Goal: Transaction & Acquisition: Purchase product/service

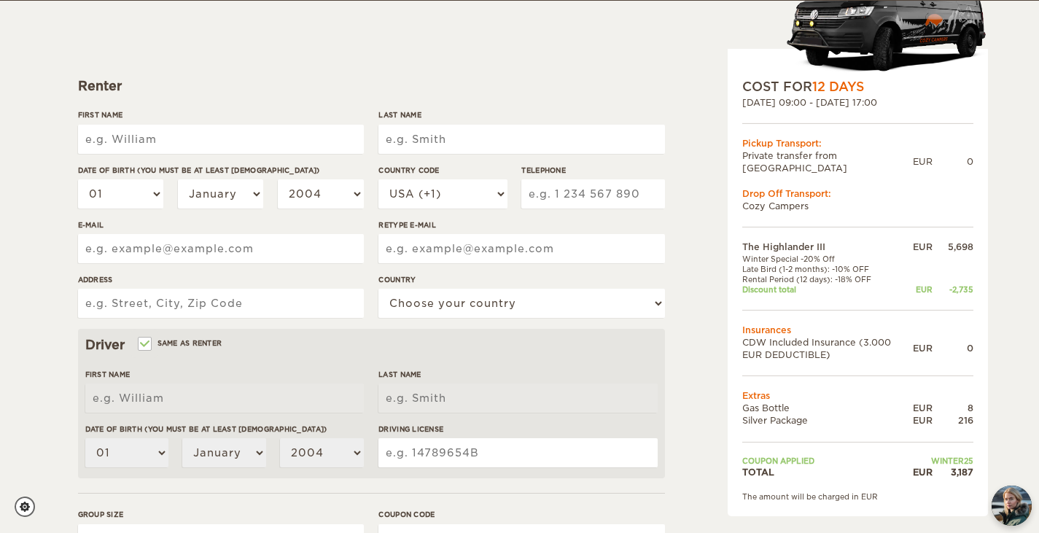
scroll to position [151, 0]
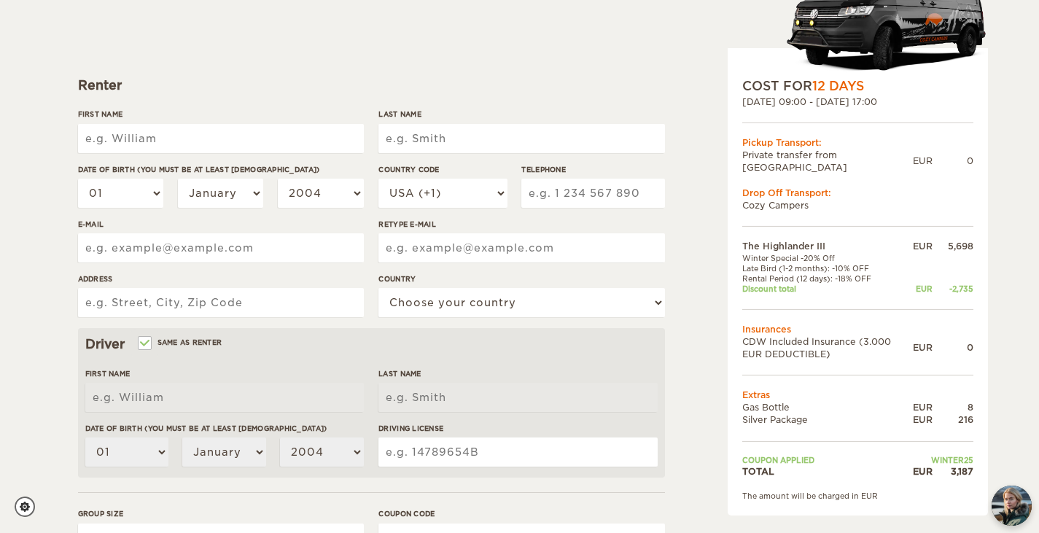
click at [208, 132] on input "First Name" at bounding box center [221, 138] width 286 height 29
type input "[PERSON_NAME]"
type input "saulnier"
type input "6476880924"
type input "kevin.saulnier@rogers.com"
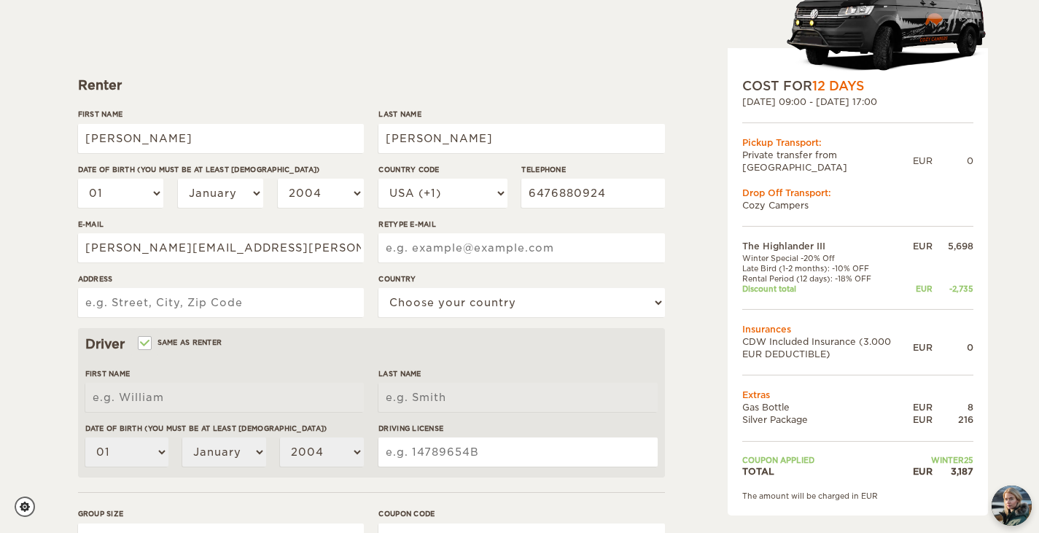
type input "kevin.saulnier@rogers.com"
type input "613 mortimer drv"
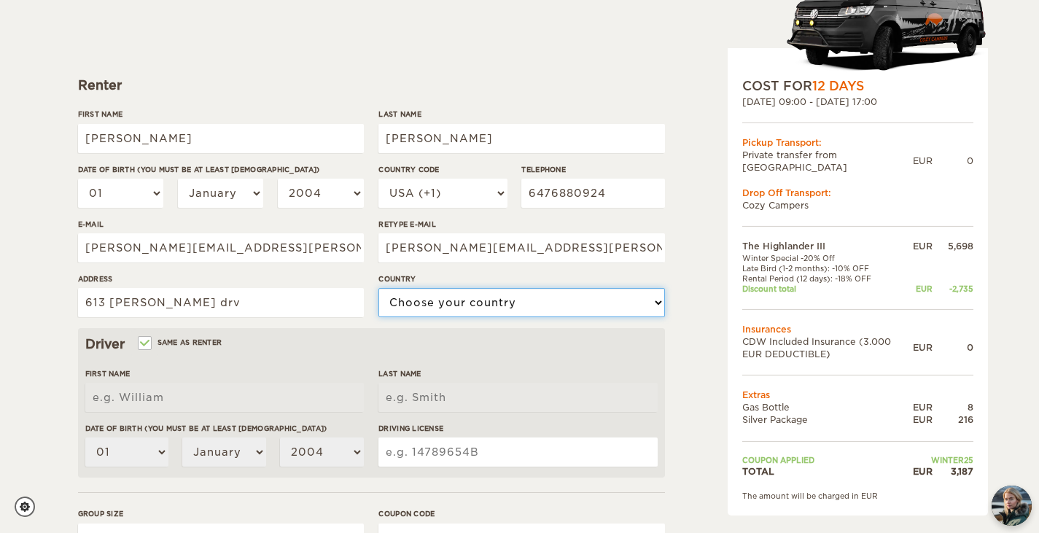
select select "38"
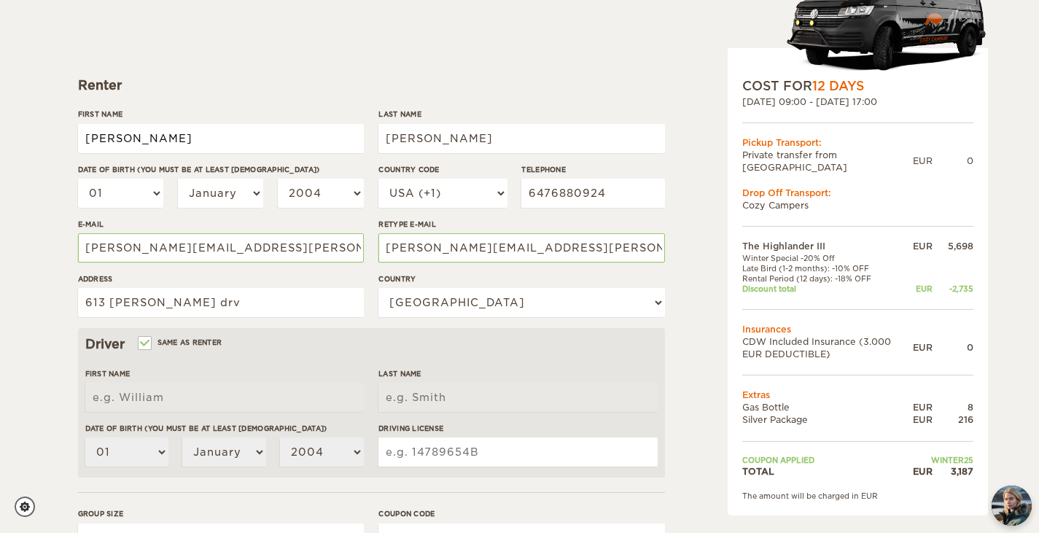
type input "kevin"
type input "saulnier"
click at [466, 199] on select "USA (+1) UK (+44) Germany (+49) Algeria (+213) Andorra (+376) Angola (+244) Ang…" at bounding box center [442, 193] width 128 height 29
select select "1"
click at [378, 179] on select "USA (+1) UK (+44) Germany (+49) Algeria (+213) Andorra (+376) Angola (+244) Ang…" at bounding box center [442, 193] width 128 height 29
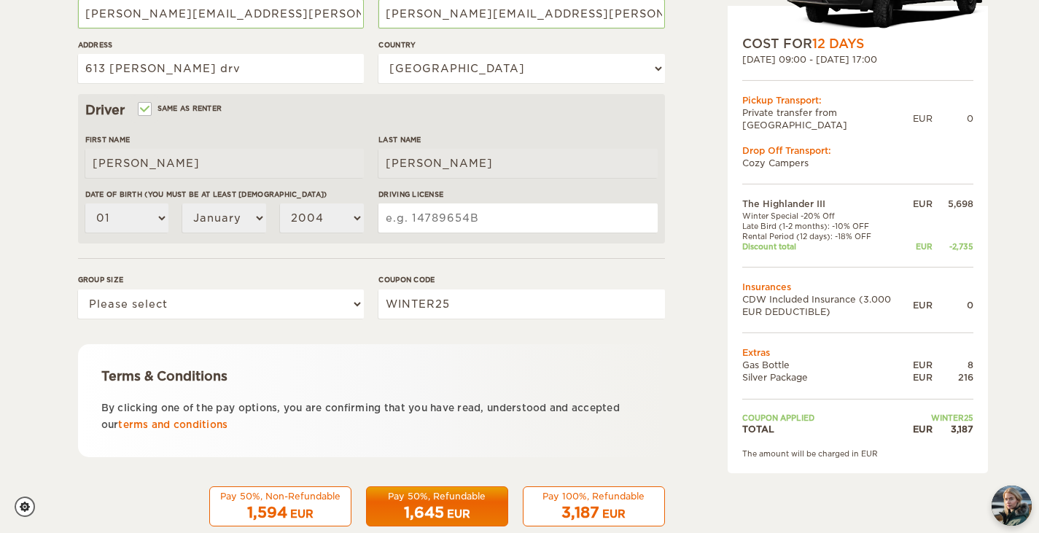
scroll to position [390, 0]
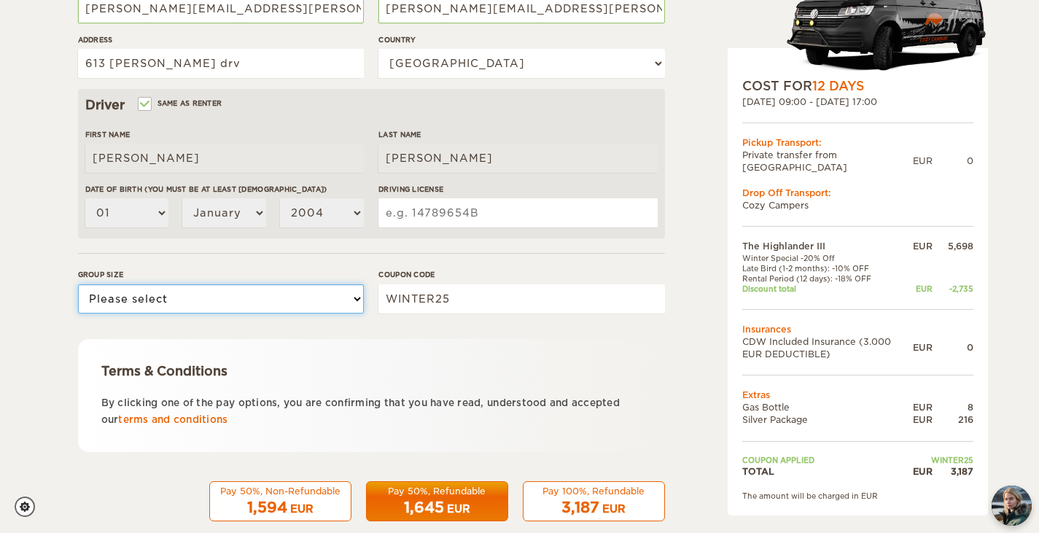
click at [328, 297] on select "Please select 1 2 3" at bounding box center [221, 298] width 286 height 29
select select "2"
click at [78, 284] on select "Please select 1 2 3" at bounding box center [221, 298] width 286 height 29
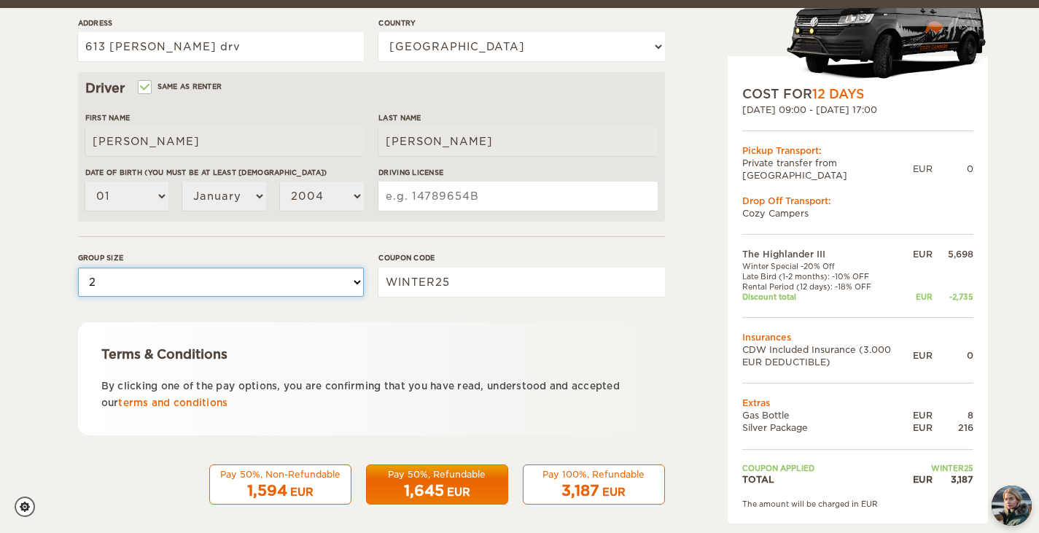
scroll to position [415, 0]
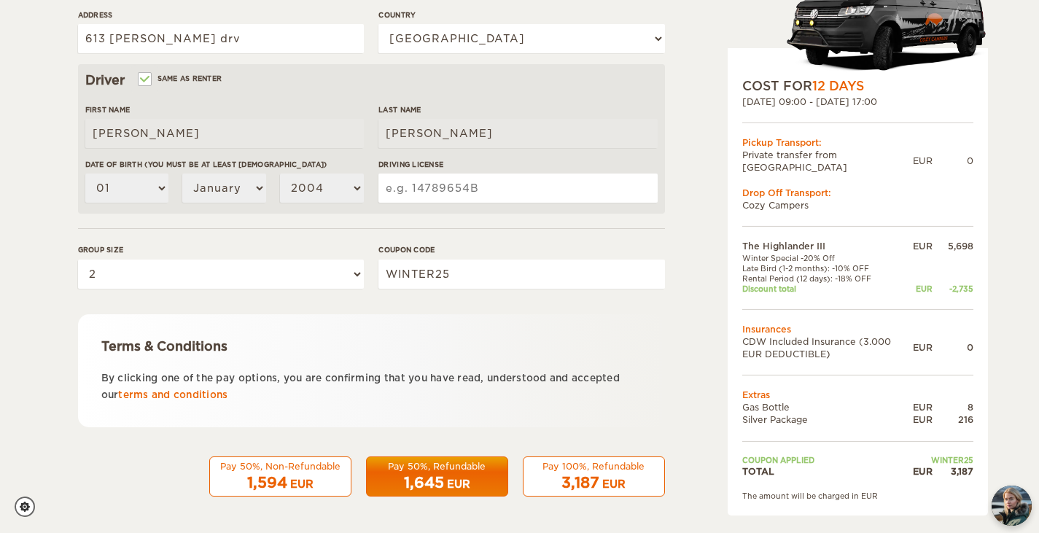
click at [436, 471] on div "Pay 50%, Refundable" at bounding box center [436, 466] width 123 height 12
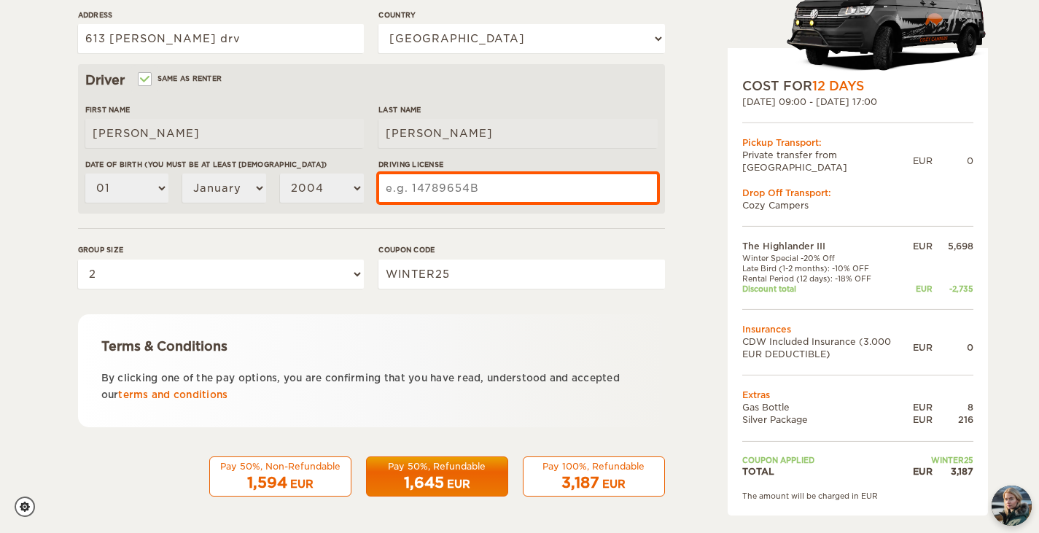
scroll to position [399, 0]
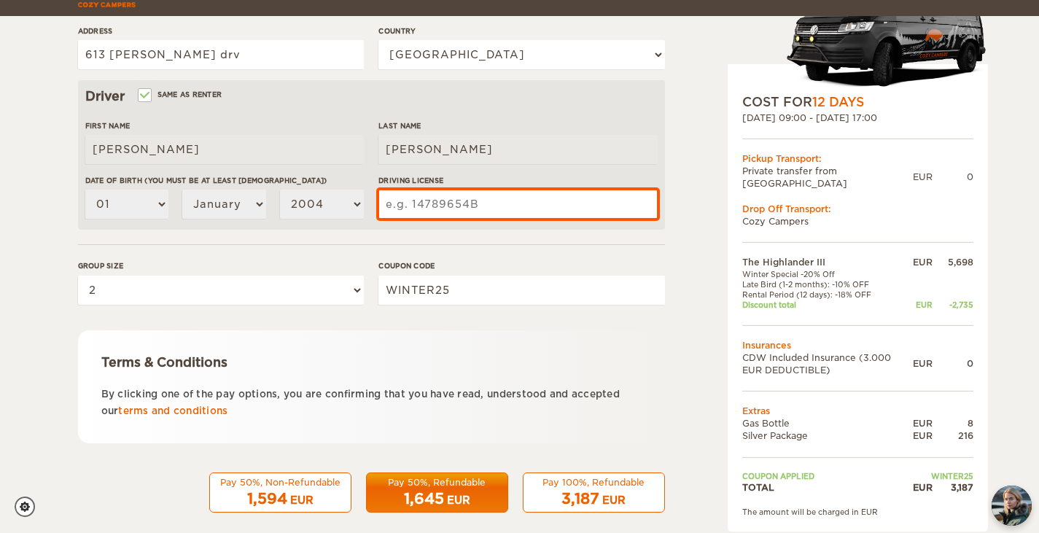
click at [533, 202] on input "Driving License" at bounding box center [517, 204] width 278 height 29
type input "s08834335950227"
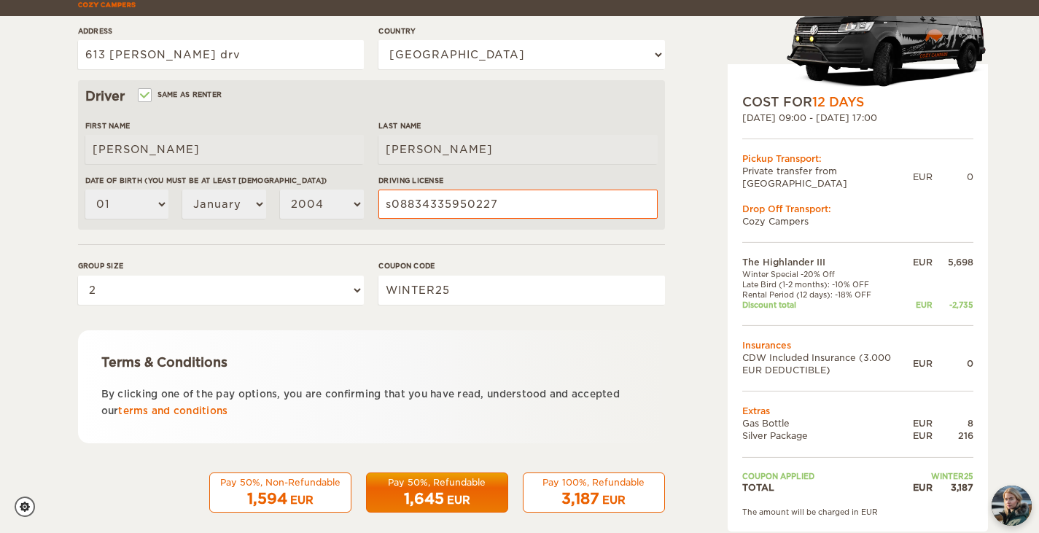
click at [620, 353] on div "Terms & Conditions" at bounding box center [371, 361] width 540 height 17
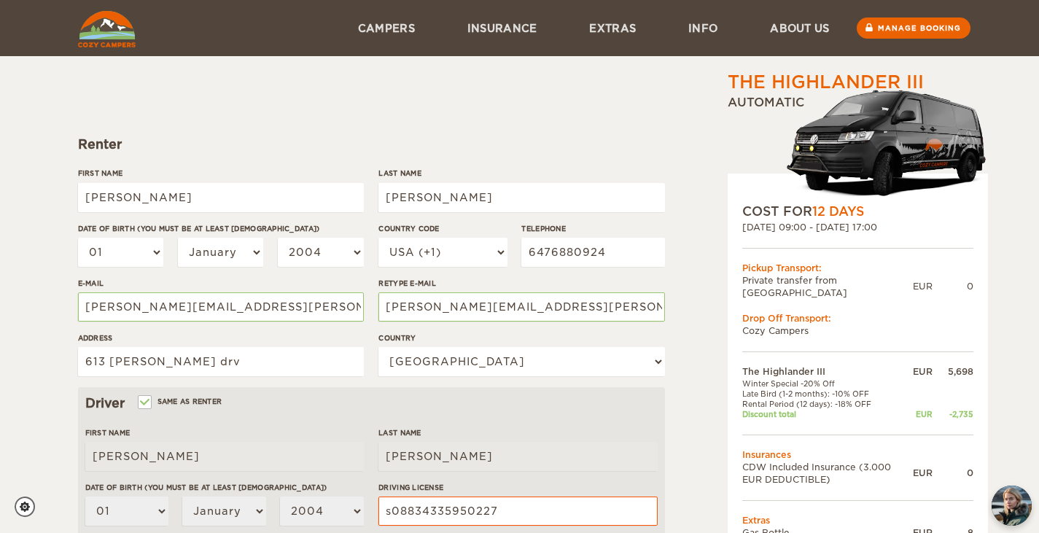
scroll to position [91, 0]
click at [144, 259] on select "01 02 03 04 05 06 07 08 09 10 11 12 13 14 15 16 17 18 19 20 21 22 23 24 25 26 2…" at bounding box center [121, 252] width 86 height 29
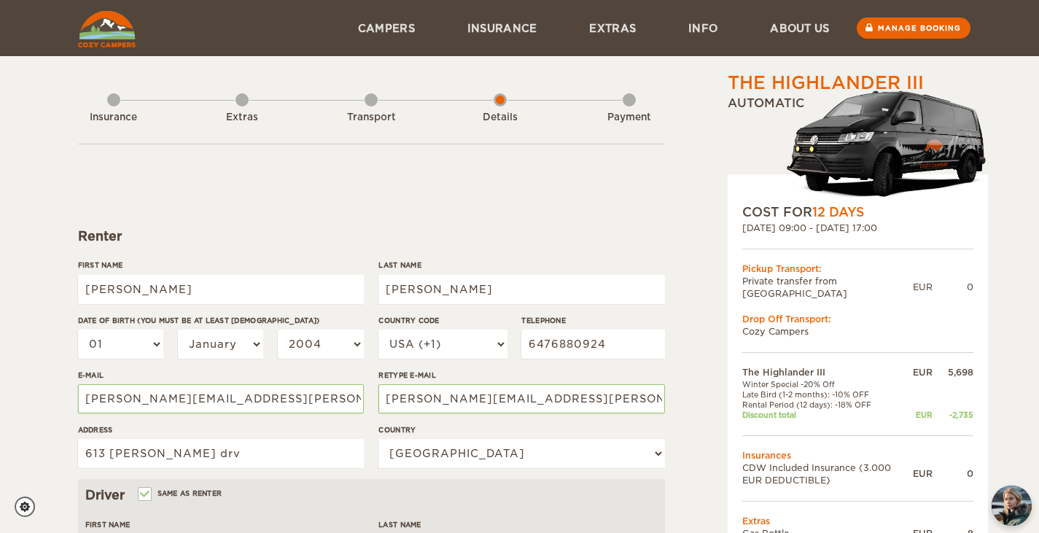
click at [142, 370] on label"] "E-mail" at bounding box center [221, 375] width 286 height 11
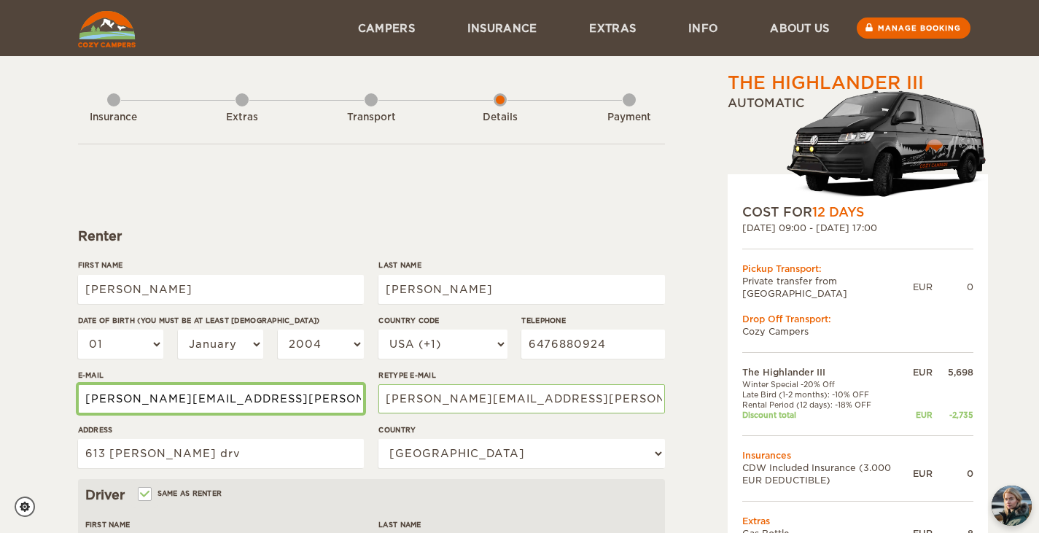
click at [142, 384] on input "kevin.saulnier@rogers.com" at bounding box center [221, 398] width 286 height 29
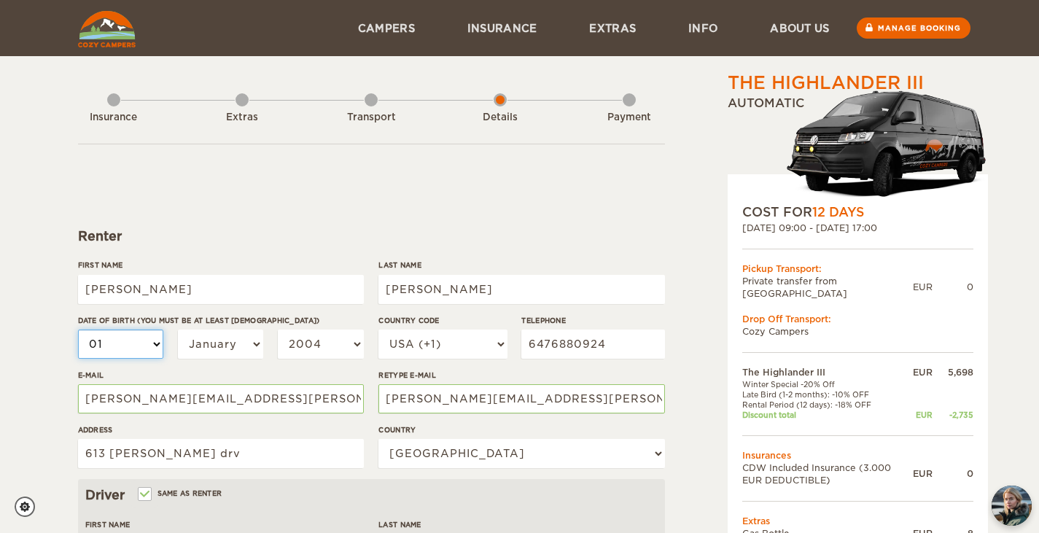
click at [131, 348] on select "01 02 03 04 05 06 07 08 09 10 11 12 13 14 15 16 17 18 19 20 21 22 23 24 25 26 2…" at bounding box center [121, 343] width 86 height 29
select select "27"
click at [78, 329] on select "01 02 03 04 05 06 07 08 09 10 11 12 13 14 15 16 17 18 19 20 21 22 23 24 25 26 2…" at bounding box center [121, 343] width 86 height 29
select select "27"
click at [230, 354] on select "January February March April May June July August September October November De…" at bounding box center [221, 343] width 86 height 29
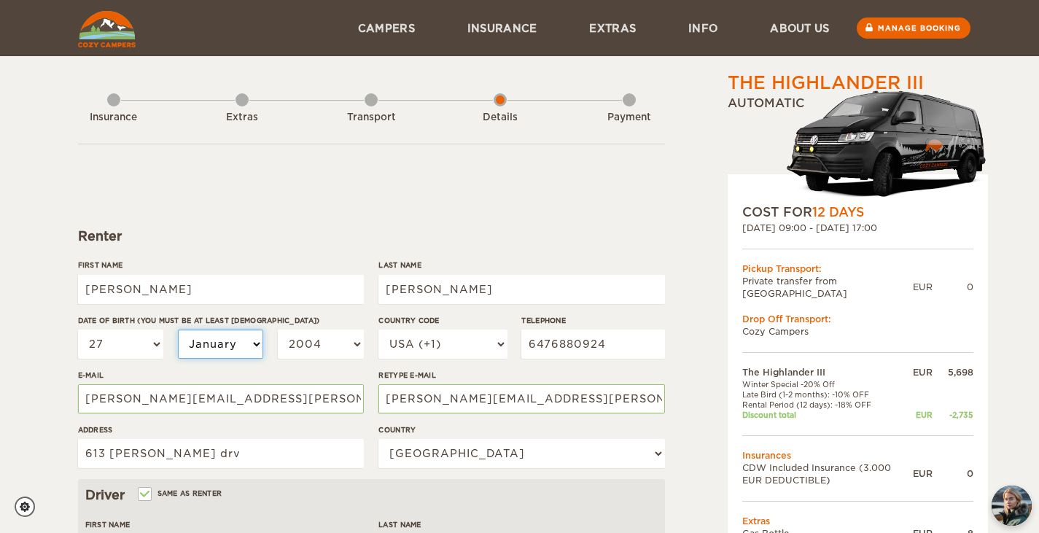
select select "02"
click at [178, 329] on select "January February March April May June July August September October November De…" at bounding box center [221, 343] width 86 height 29
select select "02"
click at [316, 343] on select "2004 2003 2002 2001 2000 1999 1998 1997 1996 1995 1994 1993 1992 1991 1990 1989…" at bounding box center [321, 343] width 86 height 29
select select "1995"
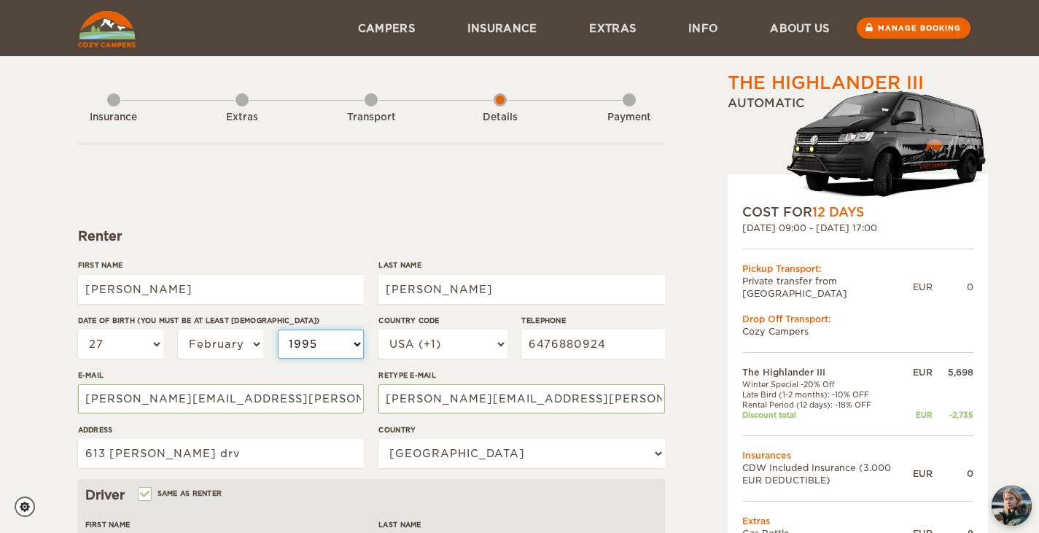
click at [278, 329] on select "2004 2003 2002 2001 2000 1999 1998 1997 1996 1995 1994 1993 1992 1991 1990 1989…" at bounding box center [321, 343] width 86 height 29
select select "1995"
click at [696, 357] on div "The Highlander III Expand Collapse Total 3,187 EUR Automatic COST FOR 12 Days 2…" at bounding box center [820, 502] width 282 height 862
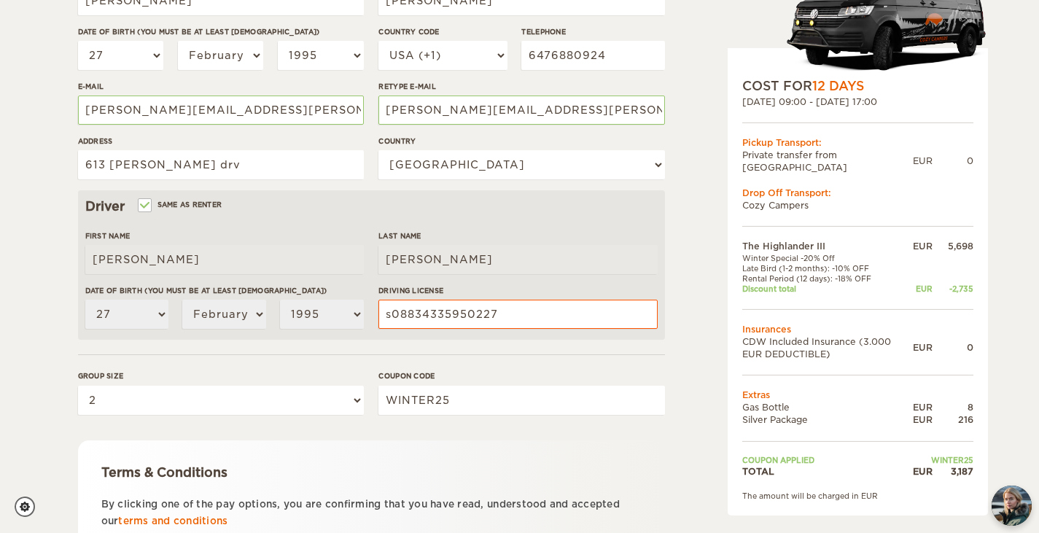
scroll to position [289, 0]
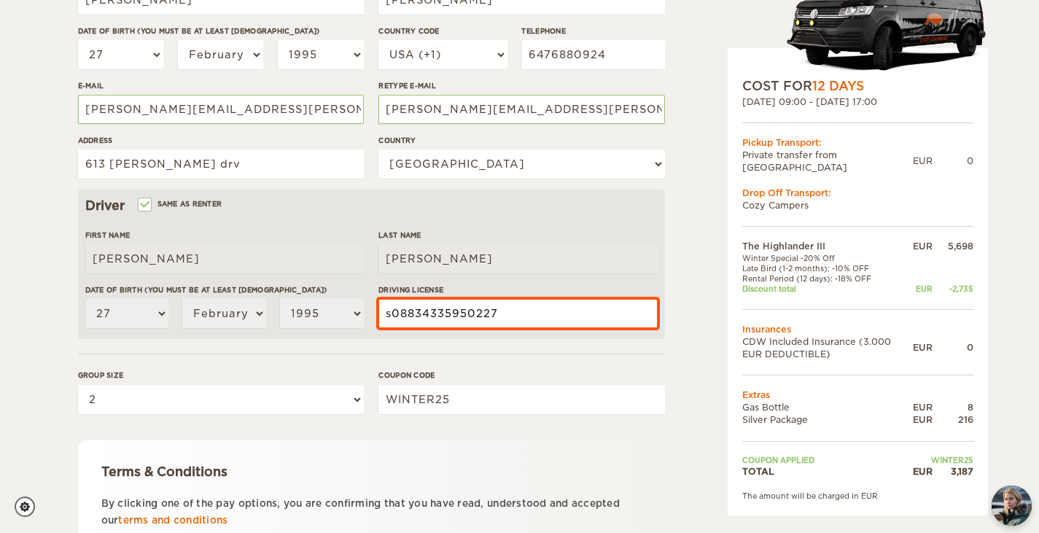
click at [548, 321] on input "s08834335950227" at bounding box center [517, 313] width 278 height 29
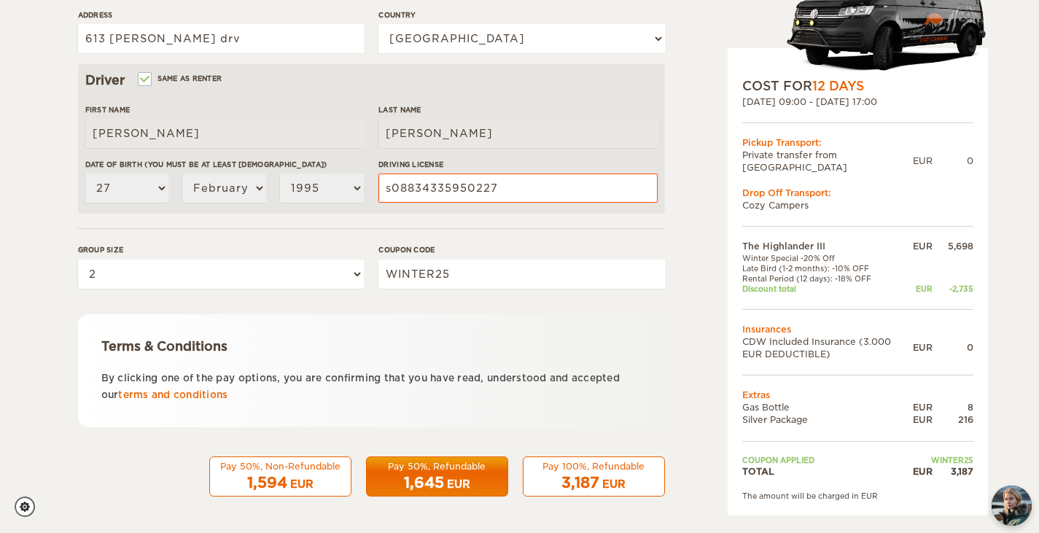
click at [466, 477] on div "EUR" at bounding box center [458, 484] width 23 height 15
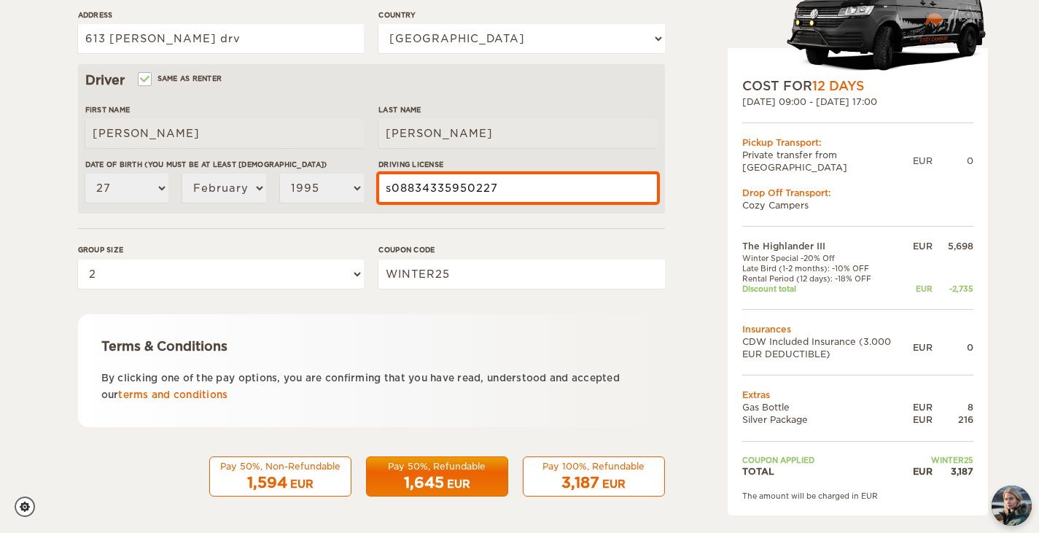
click at [536, 186] on input "s08834335950227" at bounding box center [517, 187] width 278 height 29
click at [392, 185] on input "s08834335950227" at bounding box center [517, 187] width 278 height 29
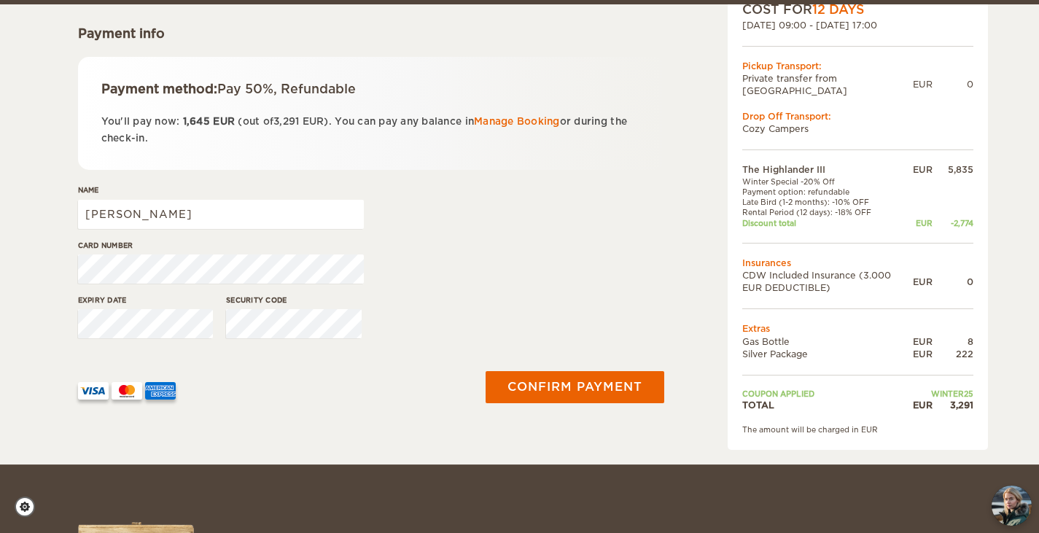
scroll to position [208, 0]
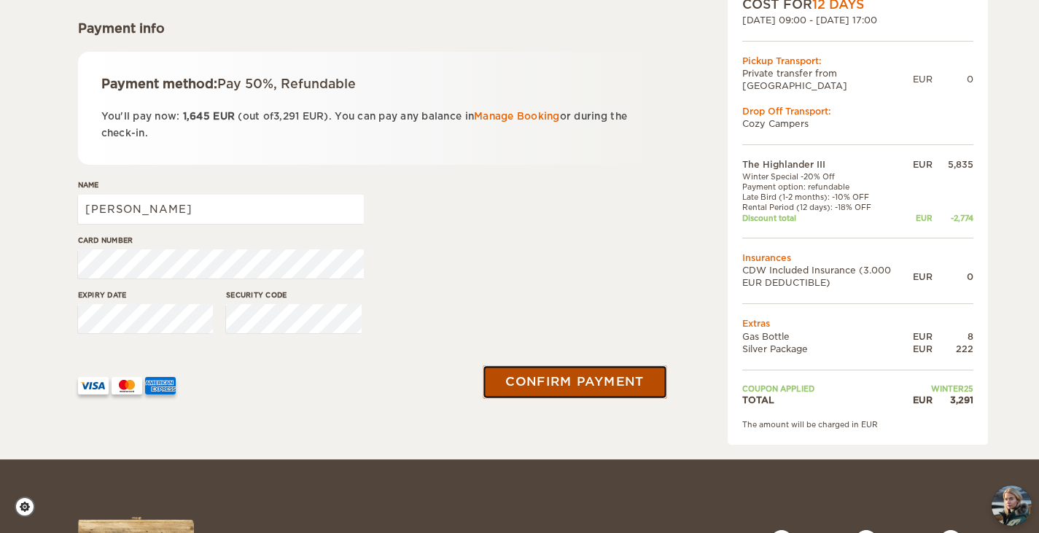
click at [611, 378] on button "Confirm payment" at bounding box center [575, 382] width 184 height 33
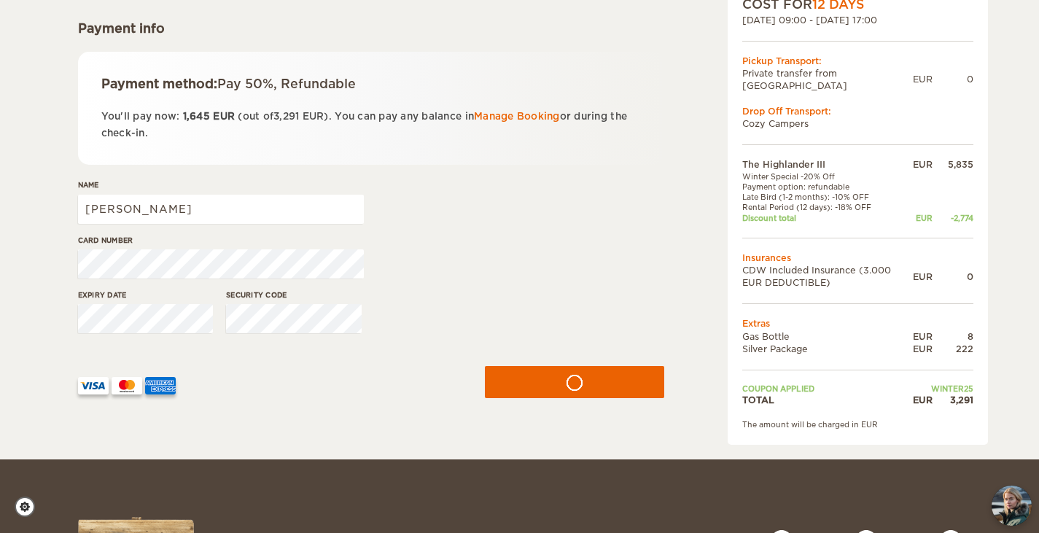
click at [378, 373] on div at bounding box center [271, 380] width 386 height 28
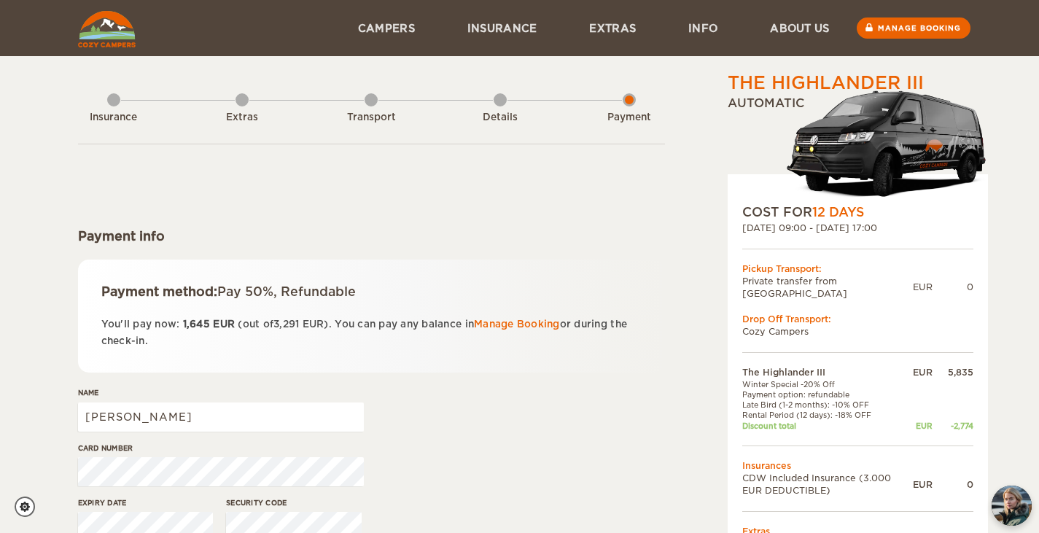
drag, startPoint x: 622, startPoint y: 151, endPoint x: 173, endPoint y: 171, distance: 449.4
click at [173, 171] on form "Payment info Payment method: Pay 50%, Refundable You'll pay now: 1,645 EUR (out…" at bounding box center [371, 386] width 587 height 484
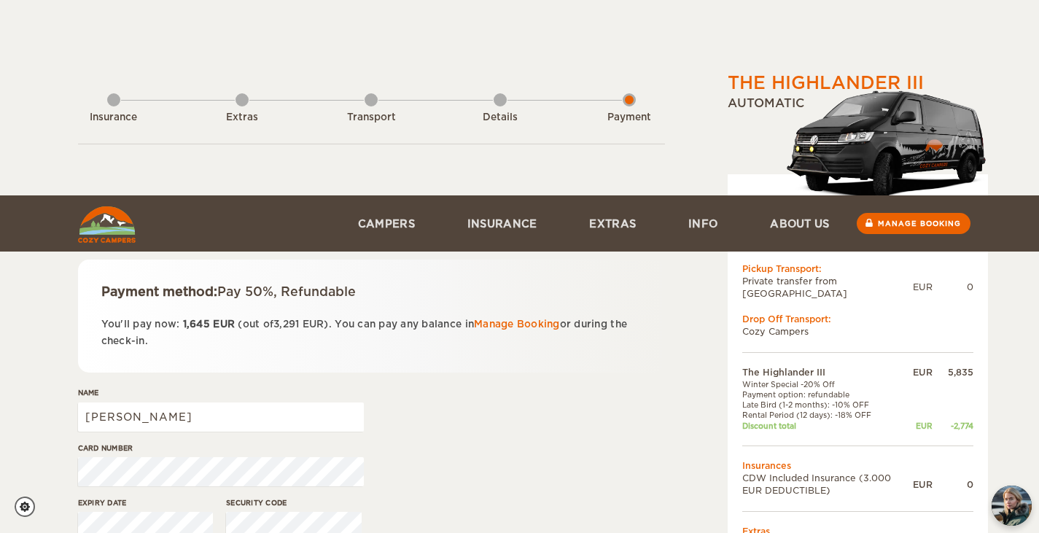
scroll to position [434, 0]
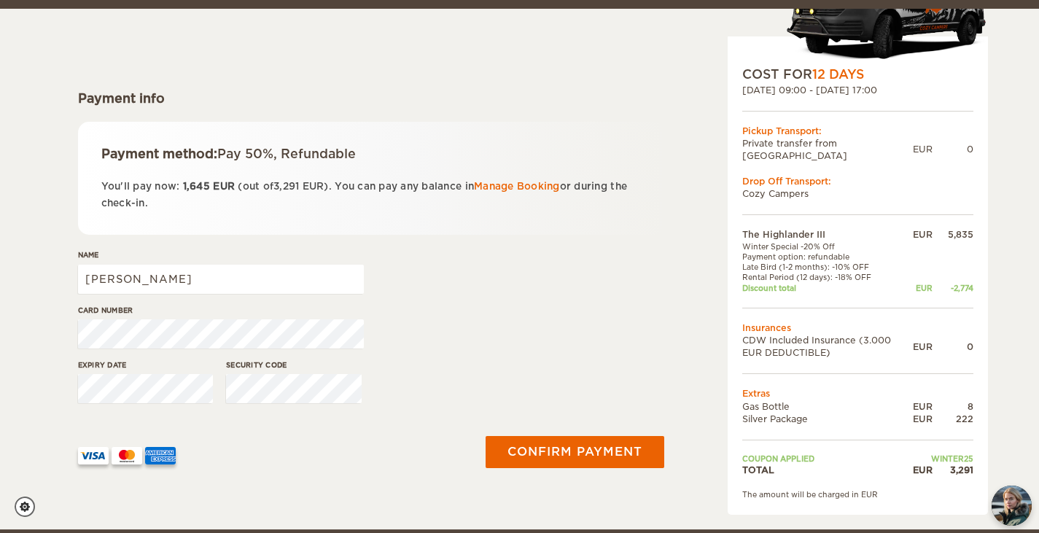
scroll to position [146, 0]
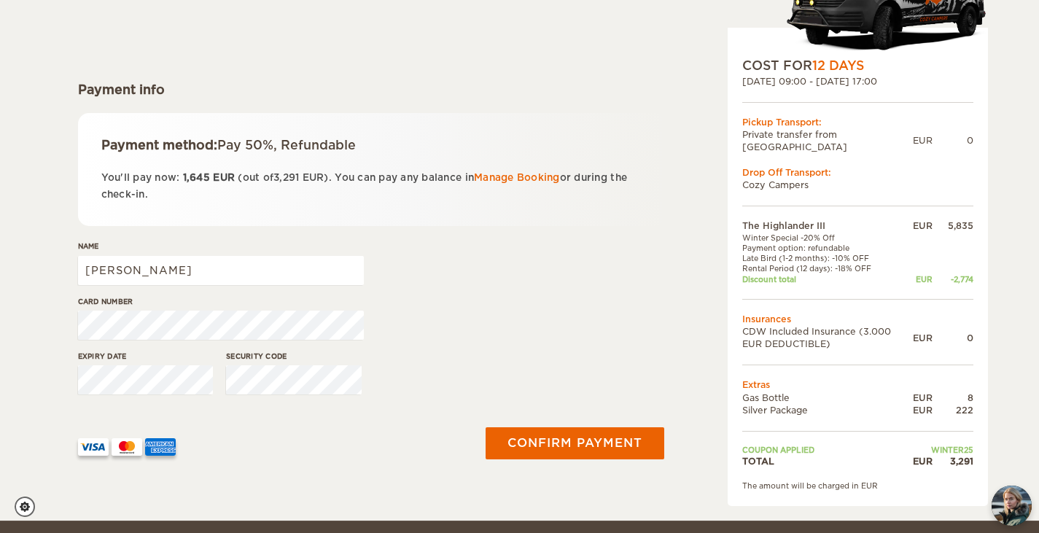
click at [923, 455] on div "EUR" at bounding box center [923, 461] width 20 height 12
drag, startPoint x: 923, startPoint y: 448, endPoint x: 935, endPoint y: 418, distance: 31.4
drag, startPoint x: 935, startPoint y: 418, endPoint x: 508, endPoint y: 345, distance: 433.4
click at [508, 345] on div "Card number" at bounding box center [371, 323] width 587 height 55
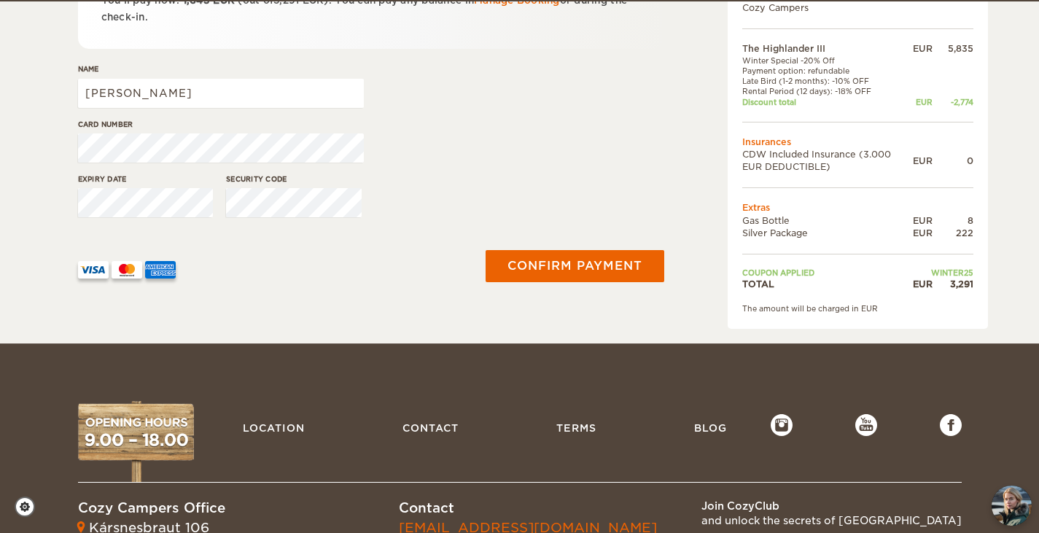
scroll to position [324, 0]
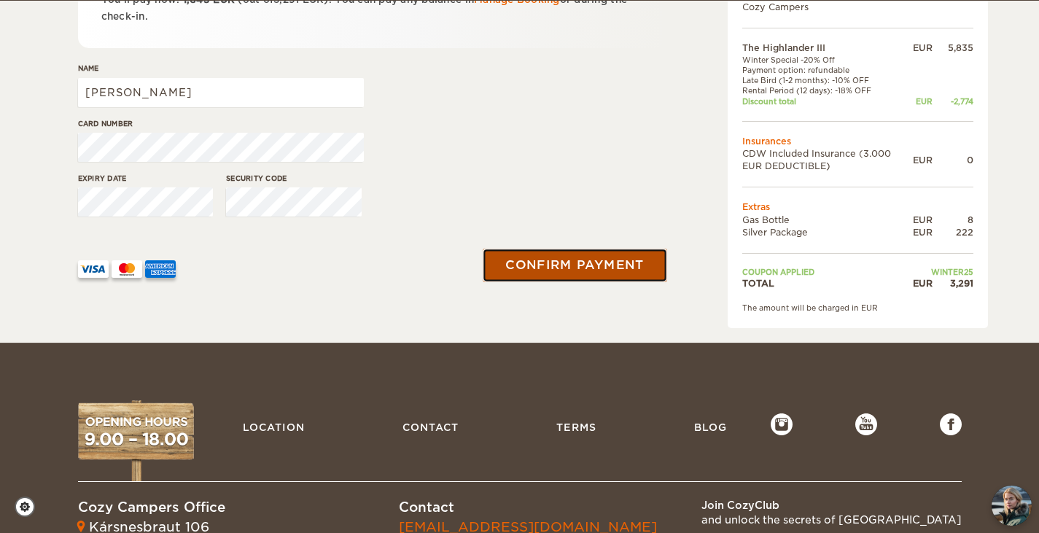
click at [593, 264] on button "Confirm payment" at bounding box center [575, 265] width 184 height 33
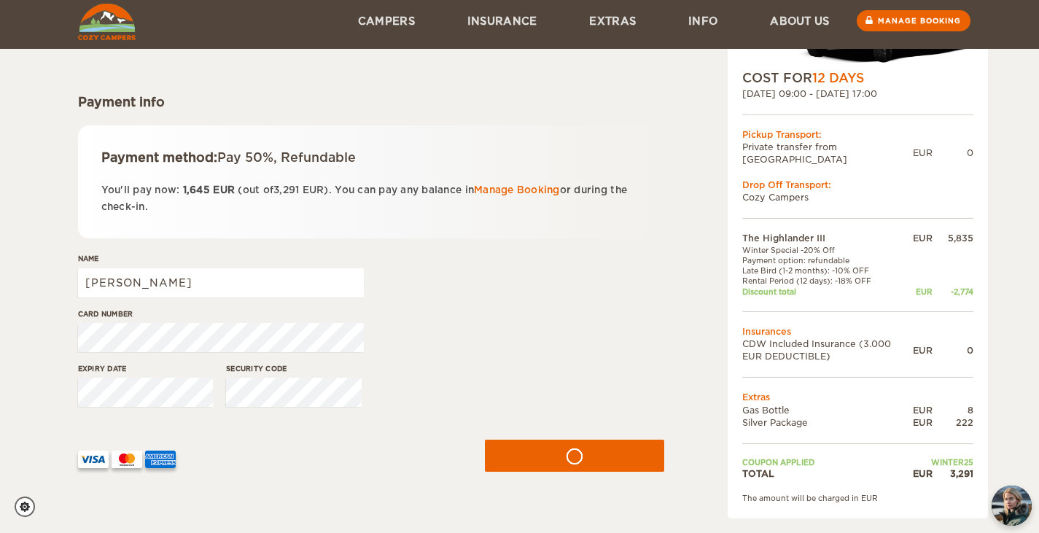
scroll to position [183, 0]
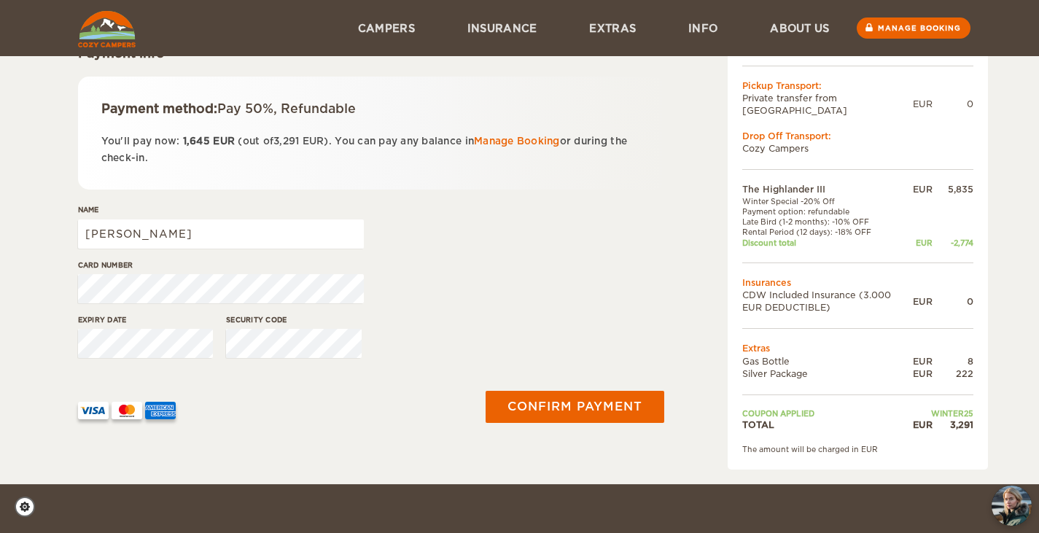
click at [406, 300] on div "Card number" at bounding box center [371, 286] width 587 height 55
click at [270, 234] on input "[PERSON_NAME]" at bounding box center [221, 233] width 286 height 29
click at [247, 222] on input "[PERSON_NAME]" at bounding box center [221, 233] width 286 height 29
type input "[PERSON_NAME]"
click at [399, 304] on div "Card number" at bounding box center [371, 286] width 587 height 55
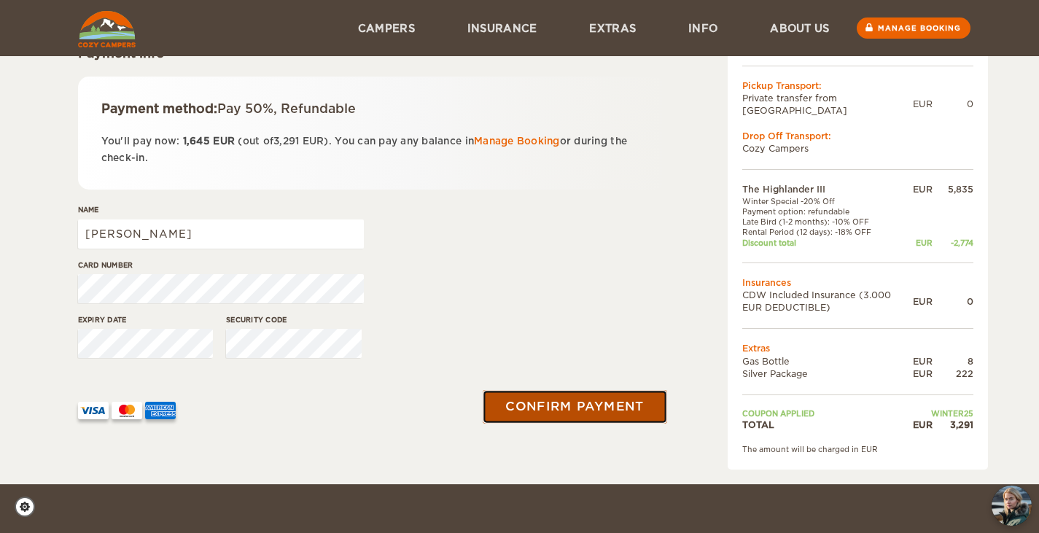
click at [598, 421] on button "Confirm payment" at bounding box center [575, 407] width 184 height 33
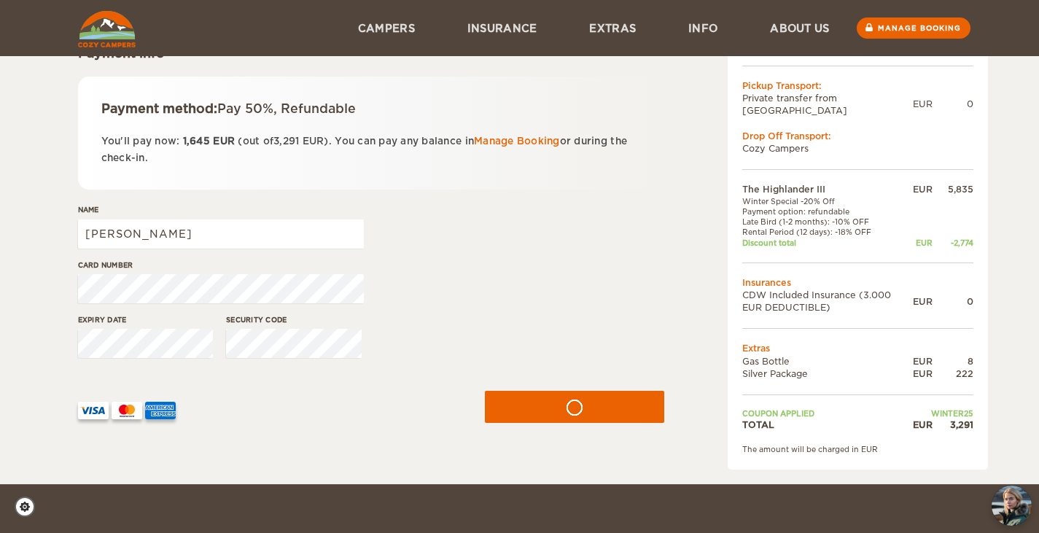
click at [645, 353] on div "Expiry date Security code" at bounding box center [371, 341] width 587 height 55
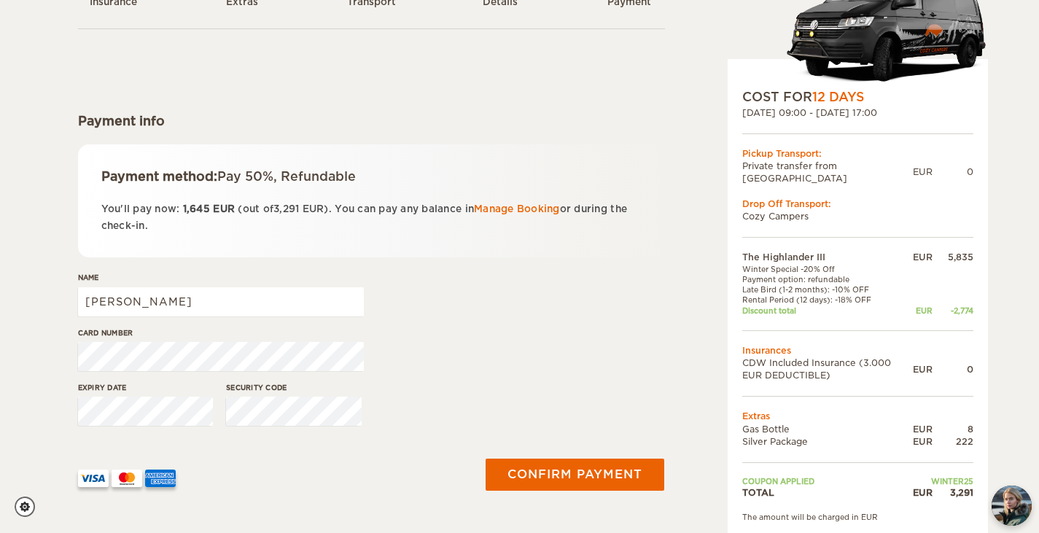
scroll to position [116, 0]
click at [277, 311] on input "kevin" at bounding box center [221, 300] width 286 height 29
click at [259, 302] on input "kevin" at bounding box center [221, 300] width 286 height 29
type input "kevin saulnier"
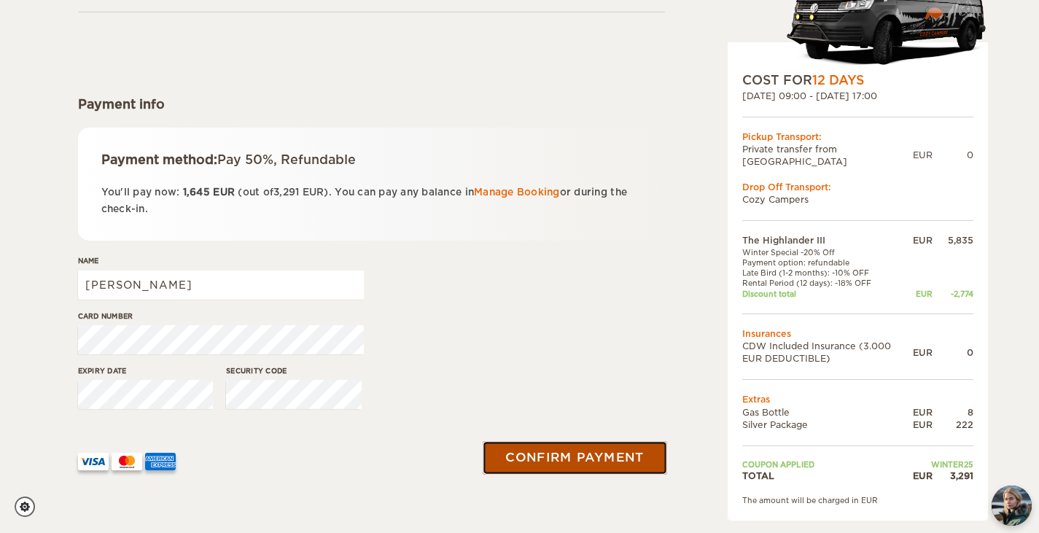
click at [604, 454] on button "Confirm payment" at bounding box center [575, 458] width 184 height 33
